Goal: Information Seeking & Learning: Compare options

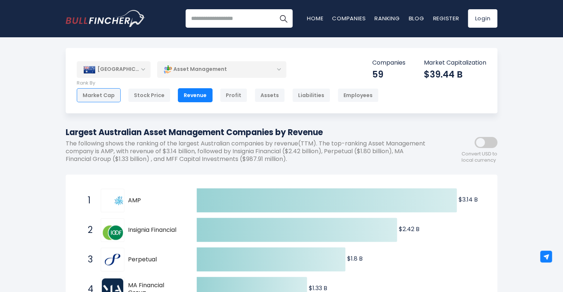
click at [99, 97] on div "Market Cap" at bounding box center [99, 95] width 44 height 14
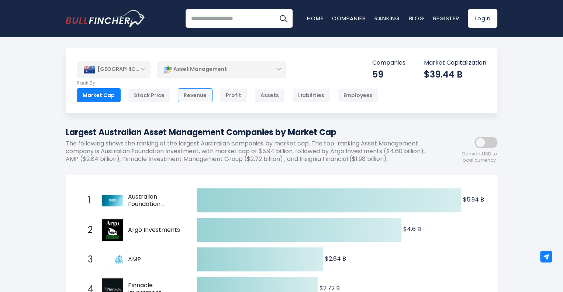
click at [183, 96] on div "Revenue" at bounding box center [195, 95] width 35 height 14
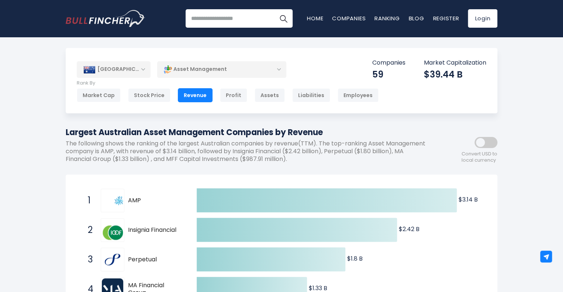
scroll to position [184, 0]
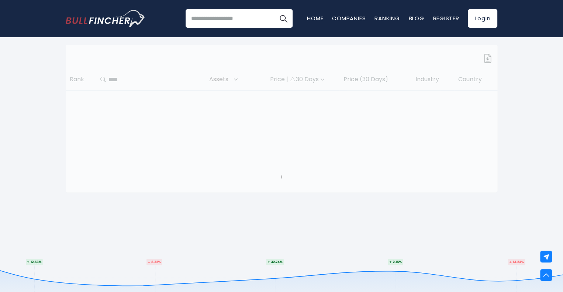
scroll to position [288, 0]
